Goal: Task Accomplishment & Management: Manage account settings

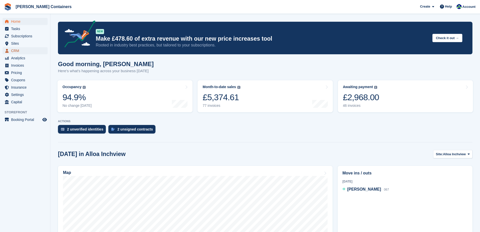
click at [20, 50] on span "CRM" at bounding box center [26, 50] width 30 height 7
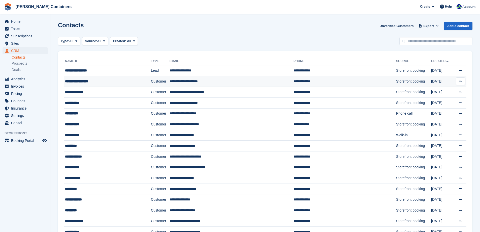
click at [160, 79] on td "Customer" at bounding box center [160, 81] width 19 height 11
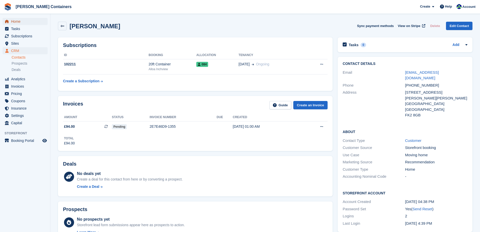
click at [13, 22] on span "Home" at bounding box center [26, 21] width 30 height 7
